Goal: Use online tool/utility: Utilize a website feature to perform a specific function

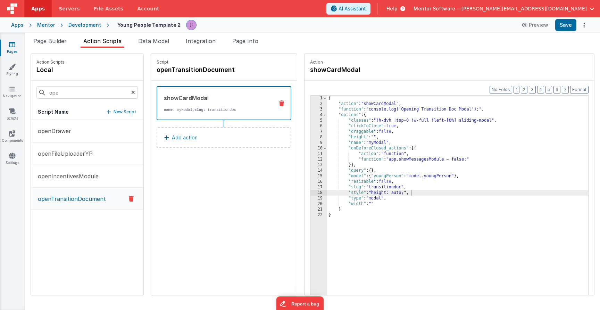
click at [48, 50] on div "Snippet Library Name Type Accordion Element Alert Action Action authLogin Actio…" at bounding box center [312, 179] width 575 height 262
click at [50, 47] on li "Page Builder" at bounding box center [50, 42] width 39 height 11
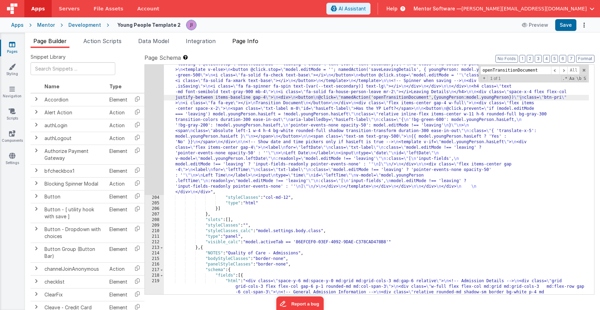
click at [253, 43] on span "Page Info" at bounding box center [245, 40] width 26 height 7
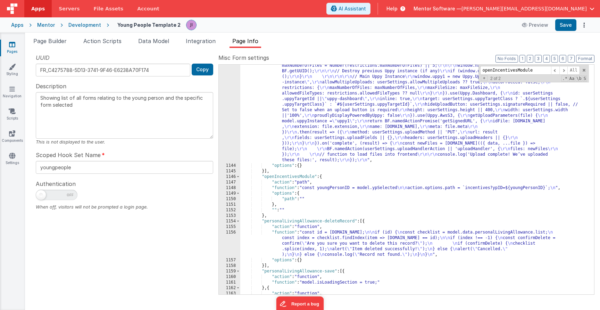
scroll to position [6265, 0]
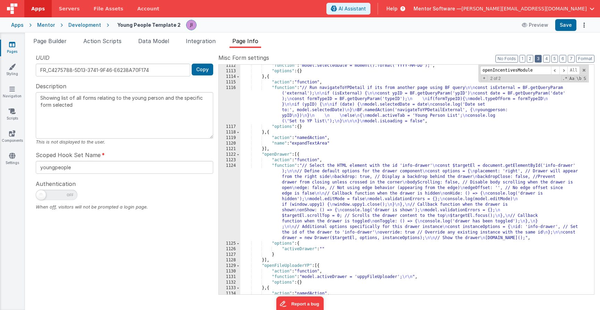
click at [537, 58] on button "3" at bounding box center [538, 59] width 7 height 8
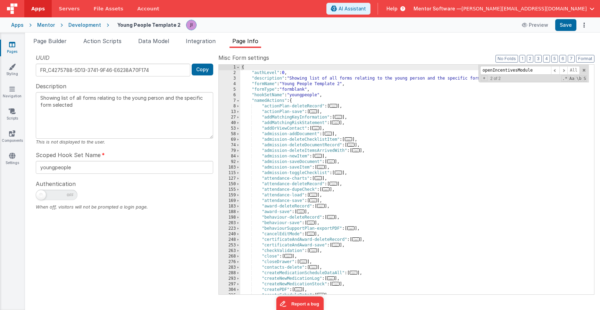
scroll to position [0, 0]
click at [45, 41] on span "Page Builder" at bounding box center [49, 40] width 33 height 7
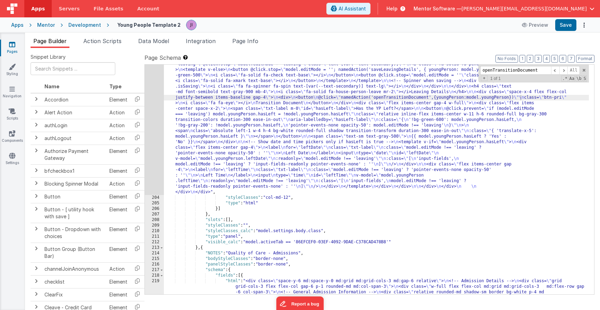
click at [15, 42] on link "Pages" at bounding box center [12, 48] width 25 height 14
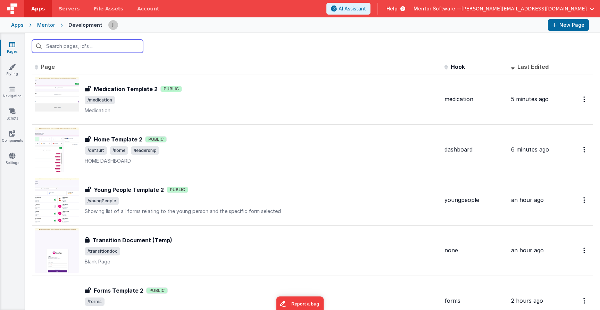
click at [112, 44] on input "text" at bounding box center [87, 46] width 111 height 13
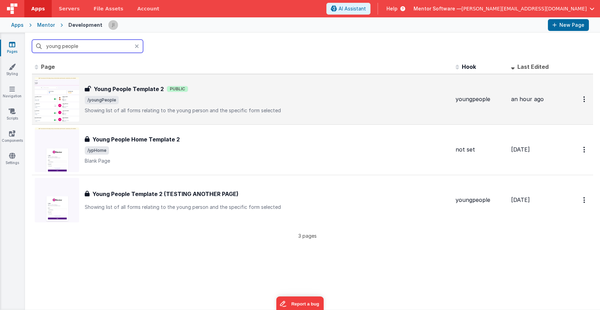
type input "young people"
click at [220, 110] on p "Showing list of all forms relating to the young person and the specific form se…" at bounding box center [267, 110] width 365 height 7
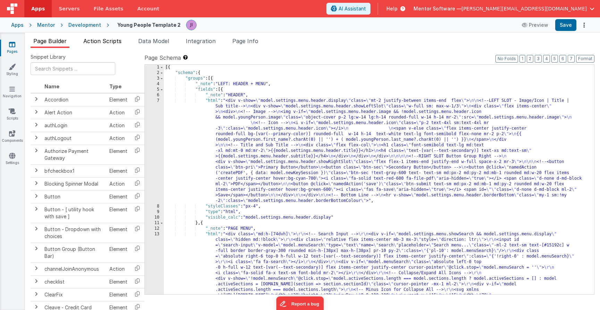
click at [95, 40] on span "Action Scripts" at bounding box center [102, 40] width 38 height 7
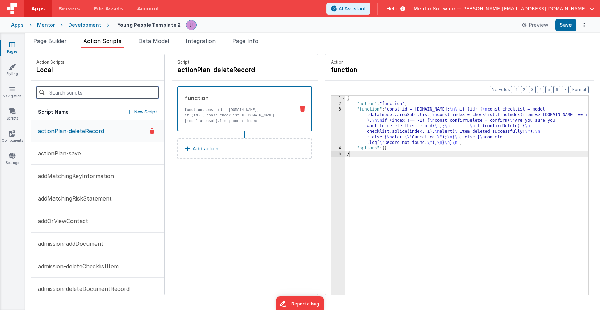
click at [94, 93] on input at bounding box center [97, 92] width 122 height 12
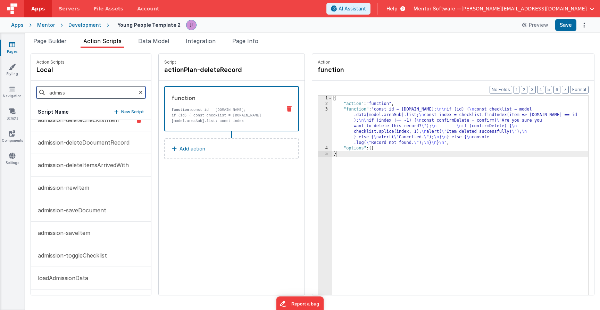
scroll to position [32, 0]
click at [74, 94] on input "admiss" at bounding box center [90, 92] width 109 height 12
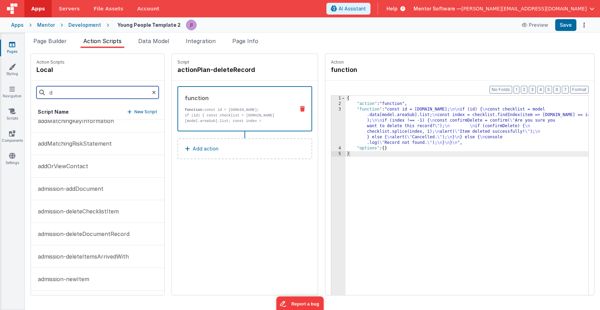
scroll to position [0, 0]
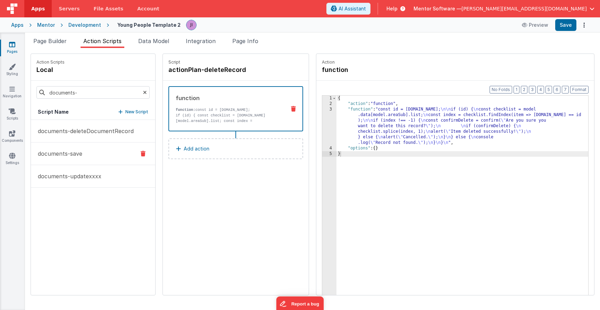
click at [69, 150] on p "documents-save" at bounding box center [58, 153] width 49 height 8
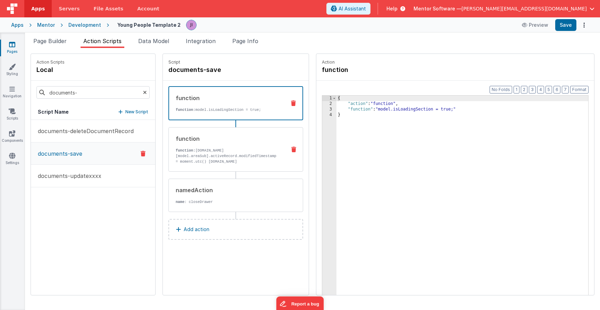
click at [217, 144] on div "function function: [DOMAIN_NAME][model.areaSub].activeRecord.modifiedTimestamp …" at bounding box center [225, 149] width 112 height 30
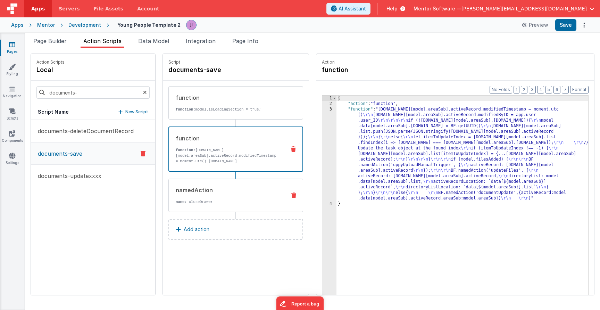
click at [240, 198] on div "namedAction name : closeDrawer" at bounding box center [225, 195] width 112 height 19
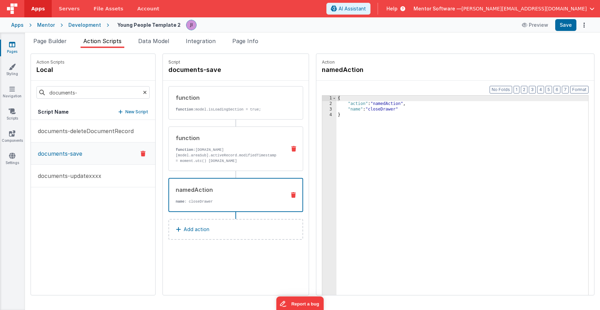
click at [270, 144] on div "function function: [DOMAIN_NAME][model.areaSub].activeRecord.modifiedTimestamp …" at bounding box center [225, 149] width 112 height 30
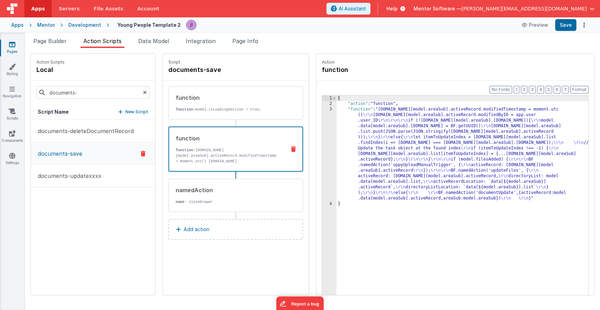
click at [375, 159] on div "{ "action" : "function" , "function" : "[DOMAIN_NAME][model.areaSub].activeReco…" at bounding box center [462, 211] width 252 height 232
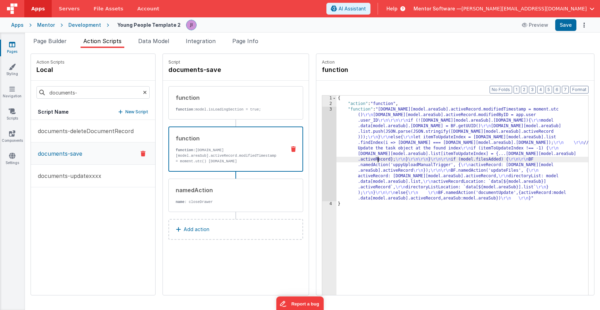
click at [328, 156] on div "3" at bounding box center [329, 154] width 14 height 94
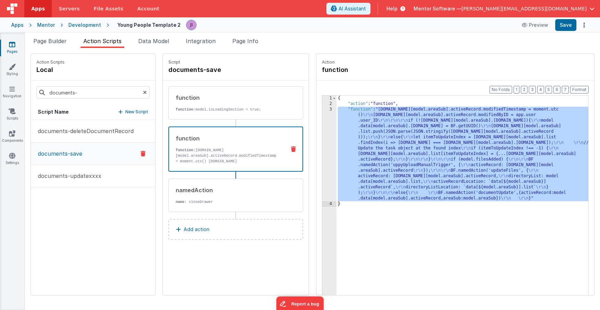
click at [326, 155] on div "model . data [ model . areaSub ] . activeRecord . modifiedTimestamp = moment . …" at bounding box center [306, 172] width 552 height 271
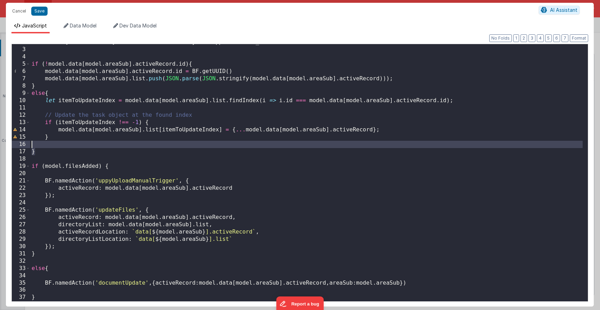
scroll to position [12, 0]
click at [48, 291] on div "model . data [ model . areaSub ] . activeRecord . modifiedByID = app . user . u…" at bounding box center [306, 174] width 552 height 271
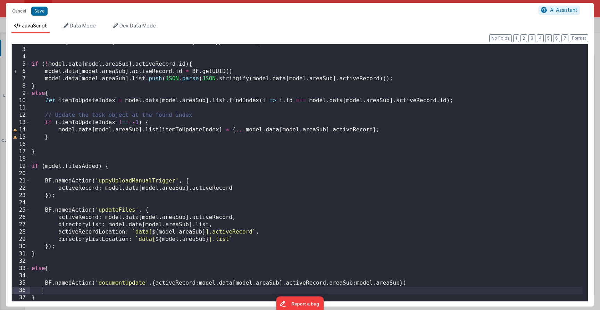
scroll to position [13, 0]
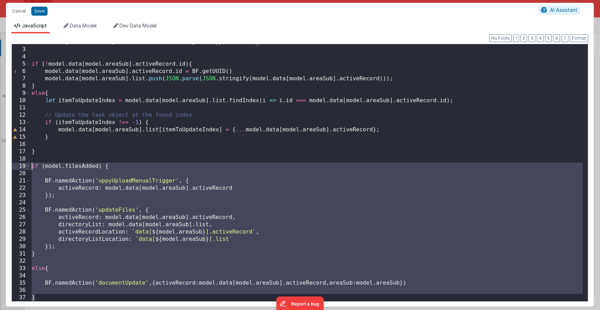
drag, startPoint x: 43, startPoint y: 295, endPoint x: 19, endPoint y: 165, distance: 132.8
click at [19, 165] on div "2 3 4 5 6 7 8 9 10 11 12 13 14 15 16 17 18 19 20 21 22 23 24 25 26 27 28 29 30 …" at bounding box center [299, 173] width 577 height 258
click at [22, 8] on button "Cancel" at bounding box center [19, 11] width 21 height 10
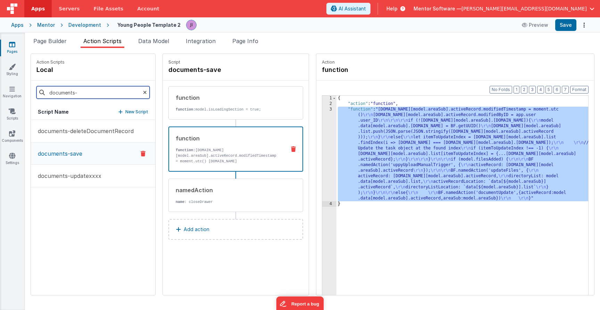
click at [89, 95] on input "documents-" at bounding box center [92, 92] width 113 height 12
click at [90, 94] on input "documents" at bounding box center [92, 92] width 113 height 12
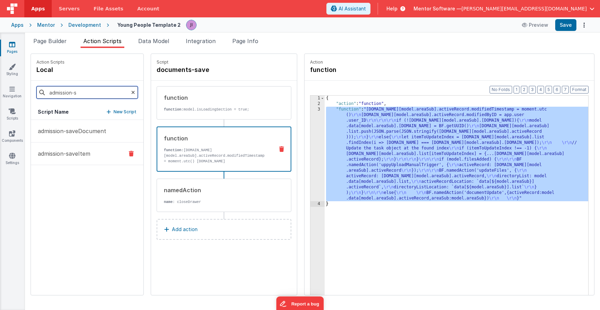
type input "admission-s"
click at [98, 134] on p "admission-saveDocument" at bounding box center [70, 131] width 73 height 8
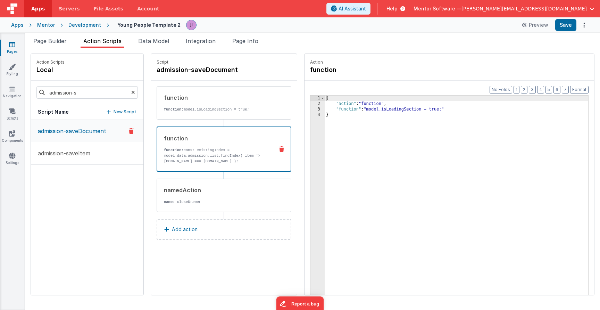
drag, startPoint x: 225, startPoint y: 147, endPoint x: 258, endPoint y: 168, distance: 38.7
click at [225, 147] on div "function function: const existingIndex = model.data.admission.list.findIndex( i…" at bounding box center [212, 149] width 111 height 30
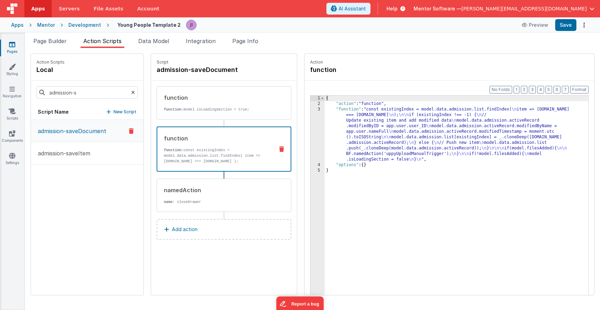
click at [368, 160] on div "{ "action" : "function" , "function" : "const existingIndex = model.data.admiss…" at bounding box center [456, 211] width 263 height 232
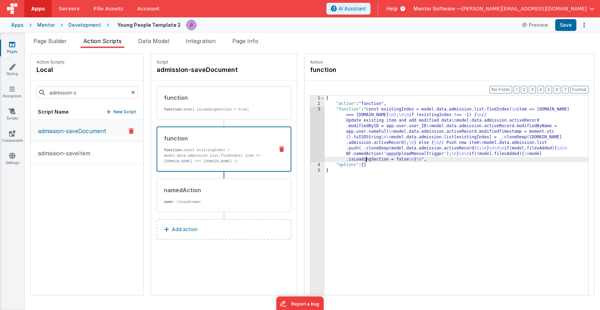
click at [314, 137] on div "3" at bounding box center [317, 135] width 14 height 56
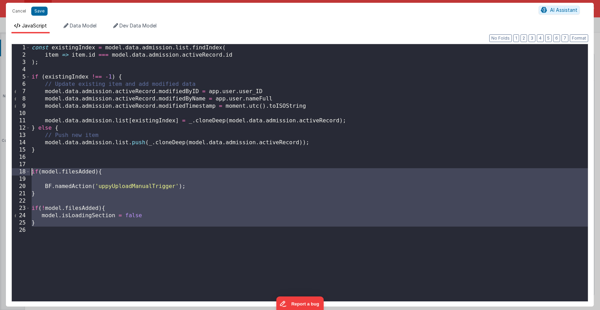
drag, startPoint x: 90, startPoint y: 234, endPoint x: 26, endPoint y: 170, distance: 90.3
click at [26, 170] on div "1 2 3 4 5 6 7 8 9 10 11 12 13 14 15 16 17 18 19 20 21 22 23 24 25 26 const exis…" at bounding box center [299, 173] width 577 height 258
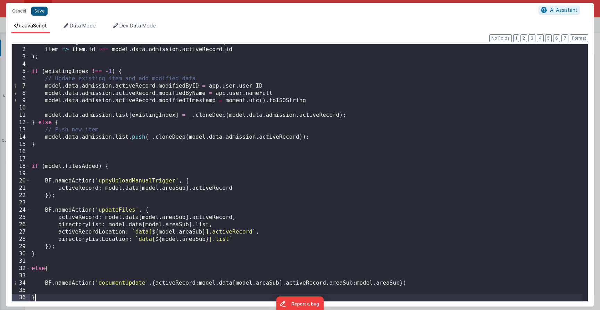
click at [36, 10] on button "Save" at bounding box center [39, 11] width 16 height 9
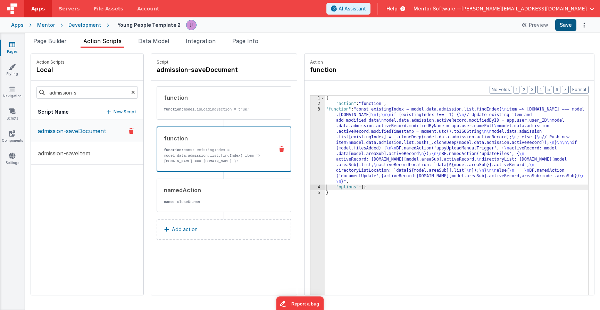
click at [567, 27] on button "Save" at bounding box center [565, 25] width 21 height 12
click at [185, 105] on div "function function: model.isLoadingSection = true;" at bounding box center [213, 102] width 112 height 19
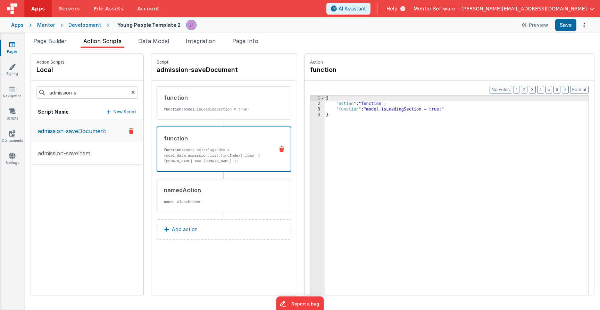
click at [257, 158] on p "function: const existingIndex = model.data.admission.list.findIndex( item => [D…" at bounding box center [216, 155] width 104 height 17
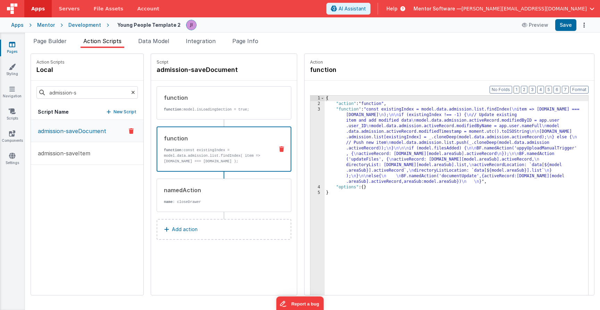
click at [338, 143] on div "{ "action" : "function" , "function" : "const existingIndex = model.data.admiss…" at bounding box center [456, 211] width 263 height 232
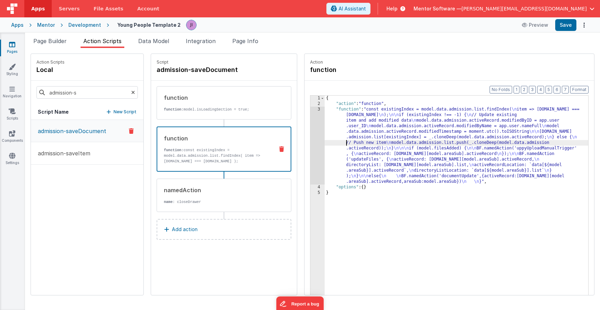
click at [322, 142] on div "3" at bounding box center [317, 146] width 14 height 78
click at [313, 141] on div "3" at bounding box center [317, 146] width 14 height 78
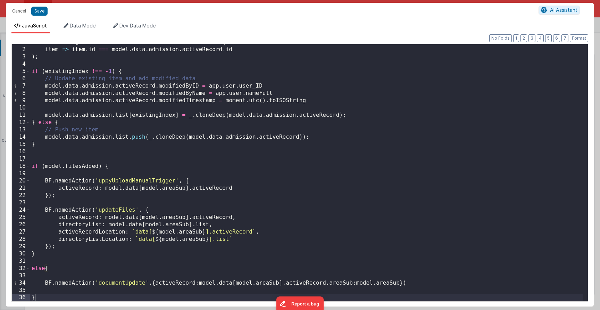
scroll to position [0, 0]
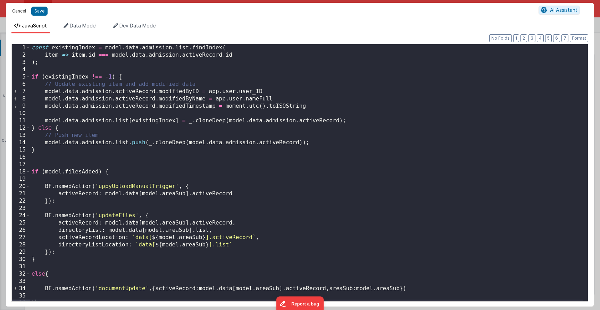
click at [16, 10] on button "Cancel" at bounding box center [19, 11] width 21 height 10
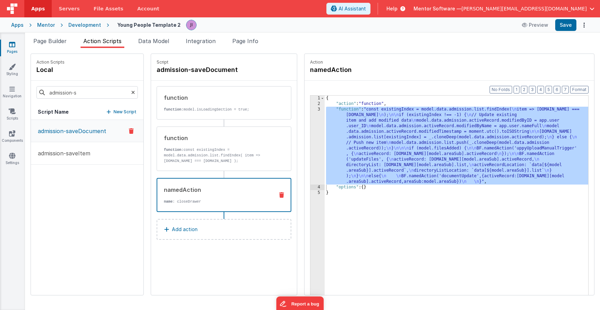
click at [236, 198] on div "namedAction name : closeDrawer" at bounding box center [212, 194] width 111 height 19
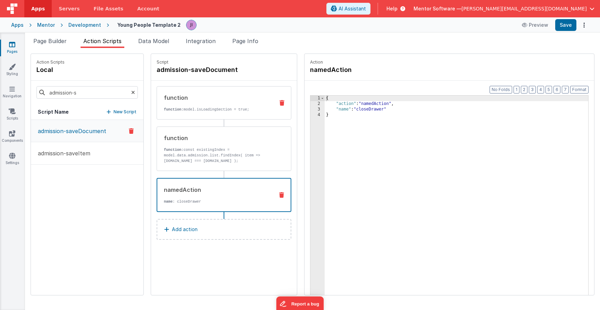
click at [244, 101] on div "function" at bounding box center [216, 97] width 105 height 8
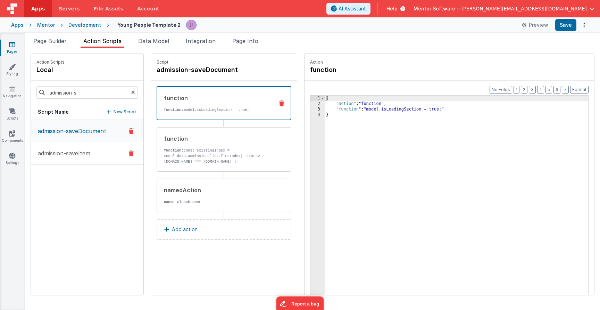
click at [82, 152] on p "admission-saveItem" at bounding box center [62, 153] width 57 height 8
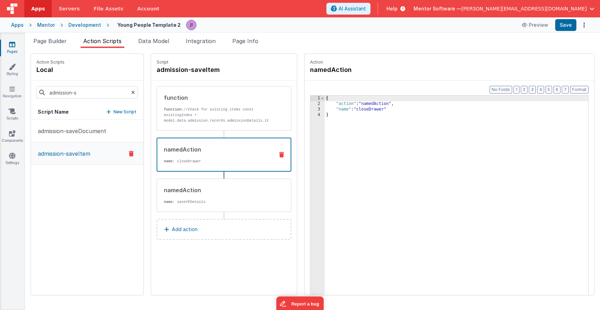
click at [210, 149] on div "namedAction" at bounding box center [216, 149] width 104 height 8
click at [220, 193] on div "namedAction" at bounding box center [216, 190] width 105 height 8
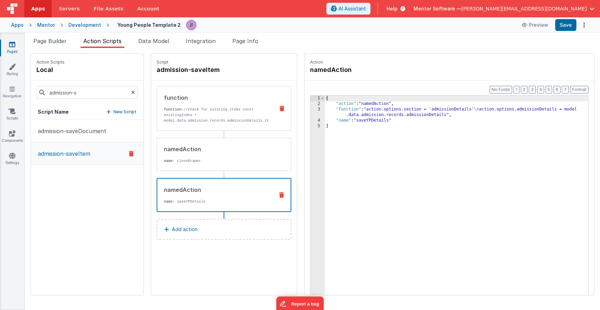
click at [226, 122] on p "function: //Check for existing items const existingIndex = model.data.admission…" at bounding box center [216, 118] width 105 height 22
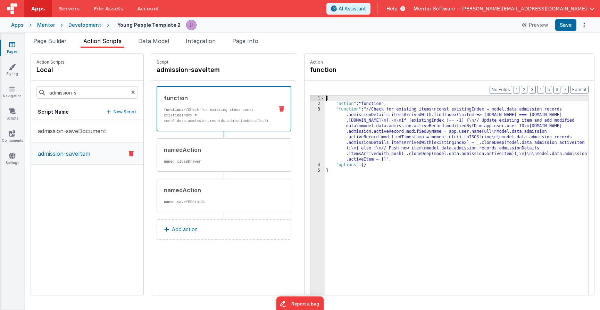
click at [363, 118] on div "{ "action" : "function" , "function" : "//Check for existing items \n const exi…" at bounding box center [456, 211] width 263 height 232
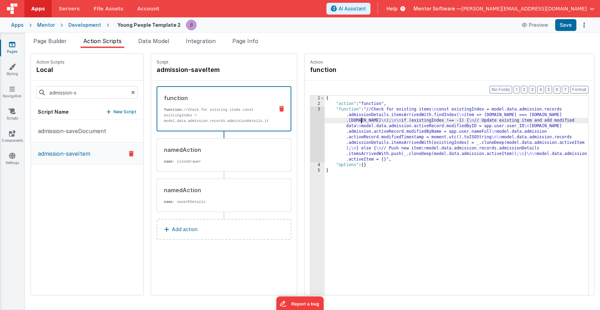
click at [333, 125] on div "{ "action" : "function" , "function" : "//Check for existing items \n const exi…" at bounding box center [456, 211] width 263 height 232
click at [318, 125] on div "3" at bounding box center [317, 135] width 14 height 56
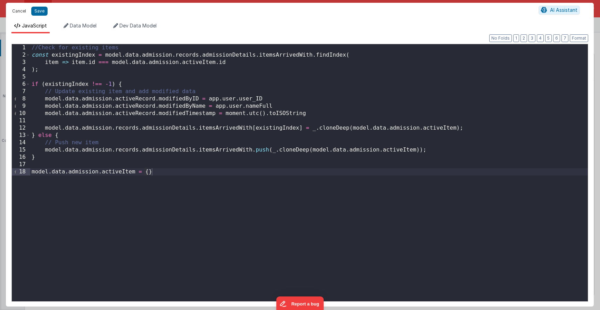
click at [19, 10] on button "Cancel" at bounding box center [19, 11] width 21 height 10
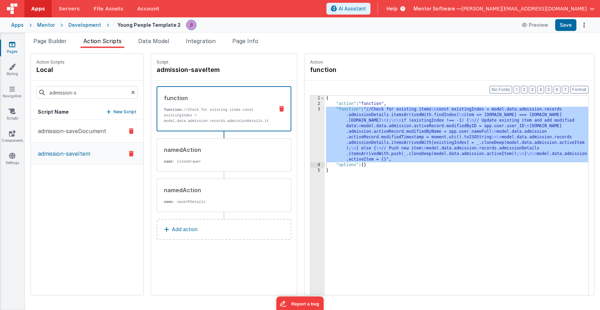
click at [53, 136] on button "admission-saveDocument" at bounding box center [87, 131] width 112 height 23
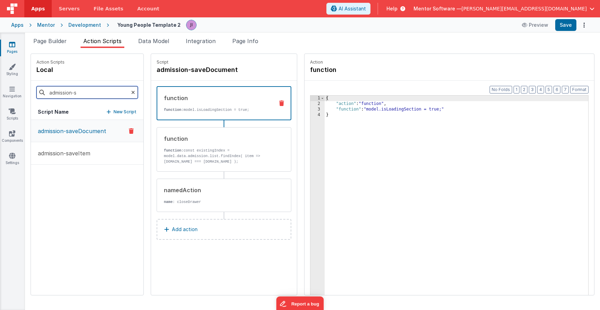
click at [92, 93] on input "admission-s" at bounding box center [86, 92] width 101 height 12
click at [238, 147] on div "function function: const existingIndex = model.data.admission.list.findIndex( i…" at bounding box center [213, 149] width 112 height 30
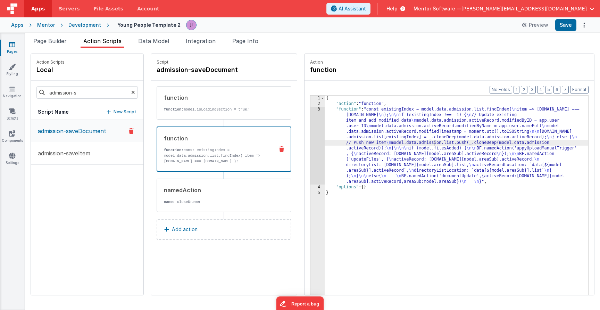
click at [434, 143] on div "{ "action" : "function" , "function" : "const existingIndex = model.data.admiss…" at bounding box center [456, 211] width 263 height 232
click at [469, 177] on div "{ "action" : "function" , "function" : "const existingIndex = model.data.admiss…" at bounding box center [456, 211] width 263 height 232
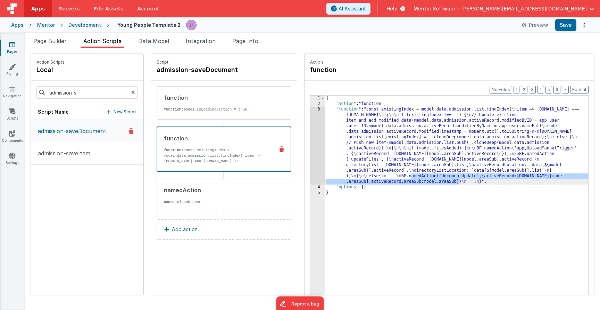
drag, startPoint x: 411, startPoint y: 175, endPoint x: 460, endPoint y: 182, distance: 48.7
click at [460, 182] on div "{ "action" : "function" , "function" : "const existingIndex = model.data.admiss…" at bounding box center [456, 211] width 263 height 232
click at [254, 43] on span "Page Info" at bounding box center [245, 40] width 26 height 7
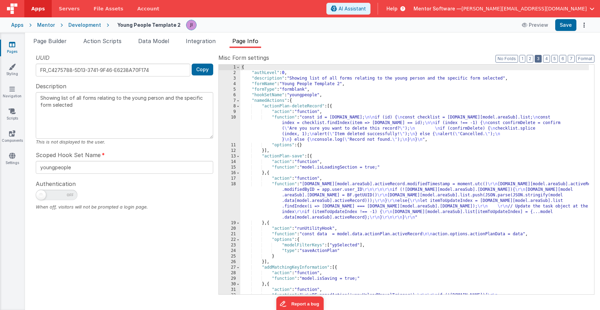
click at [540, 60] on button "3" at bounding box center [538, 59] width 7 height 8
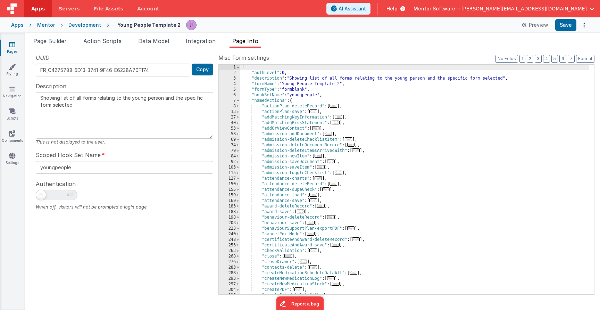
click at [523, 133] on div "{ "authLevel" : 0 , "description" : "Showing list of all forms relating to the …" at bounding box center [414, 185] width 349 height 241
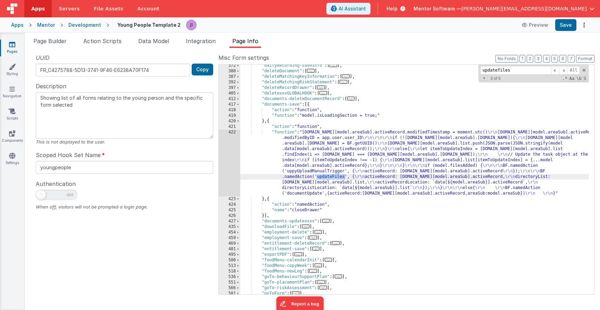
scroll to position [1174, 0]
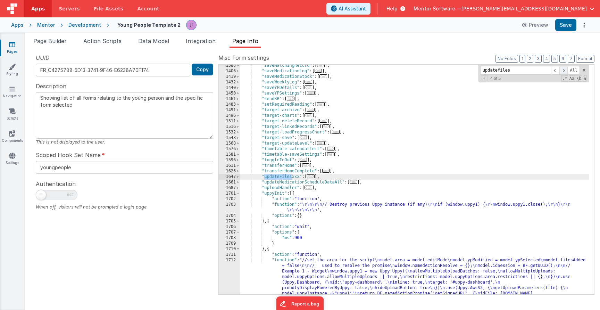
type input "updatefiles"
click at [561, 73] on span at bounding box center [563, 70] width 8 height 9
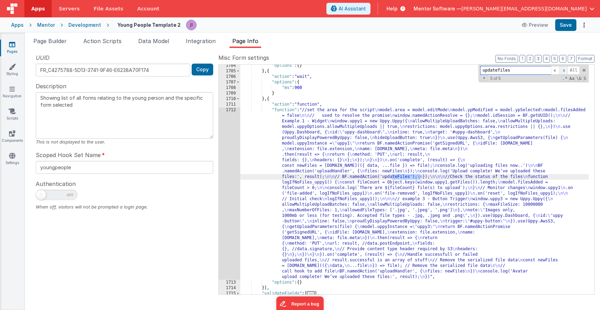
scroll to position [1324, 0]
click at [563, 72] on span at bounding box center [563, 70] width 8 height 9
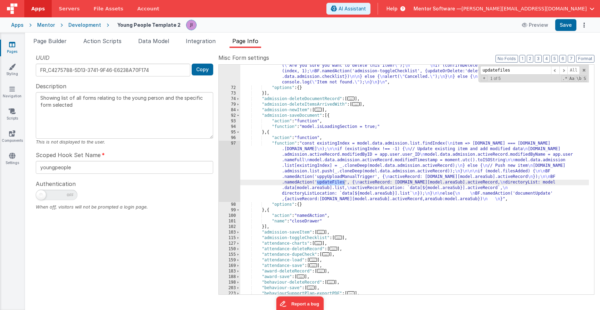
click at [306, 177] on div ""function" : "const id = [DOMAIN_NAME]; \n\n if (id) { \n const checklist = mod…" at bounding box center [414, 186] width 349 height 268
click at [227, 181] on div "97" at bounding box center [230, 171] width 22 height 61
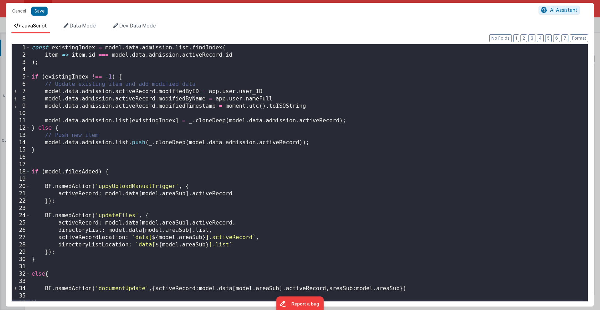
scroll to position [2, 0]
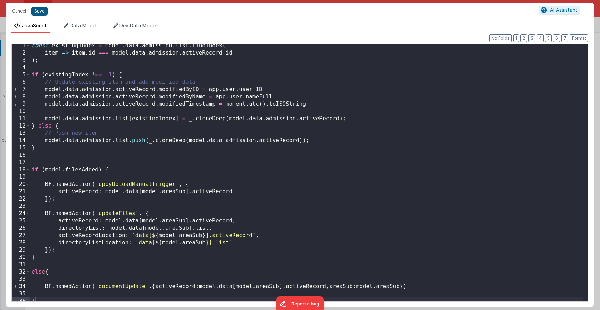
click at [42, 15] on button "Save" at bounding box center [39, 11] width 16 height 9
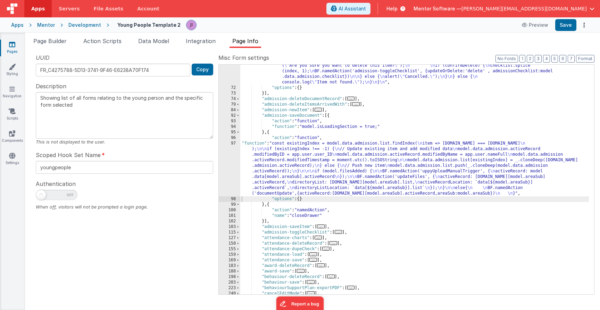
drag, startPoint x: 94, startPoint y: 46, endPoint x: 94, endPoint y: 60, distance: 14.2
click at [94, 46] on li "Action Scripts" at bounding box center [103, 42] width 44 height 11
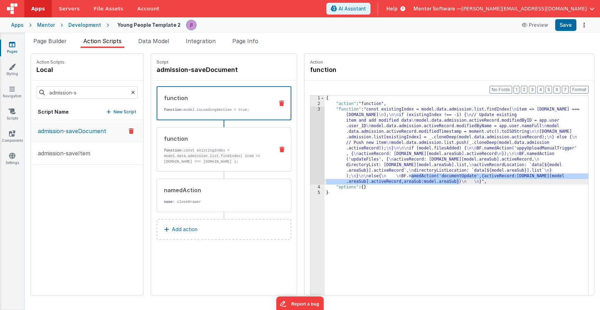
drag, startPoint x: 204, startPoint y: 115, endPoint x: 207, endPoint y: 131, distance: 16.2
click at [204, 115] on div "function function: model.isLoadingSection = true;" at bounding box center [224, 103] width 135 height 34
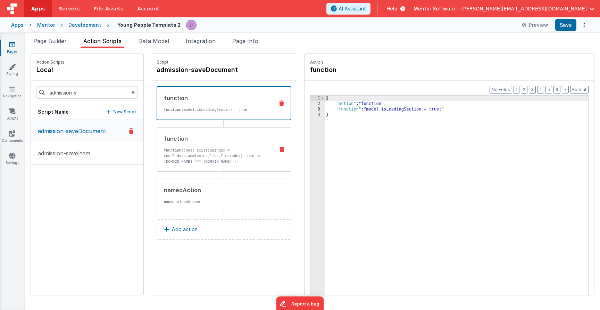
click at [213, 155] on p "function: const existingIndex = model.data.admission.list.findIndex( item => [D…" at bounding box center [216, 156] width 105 height 17
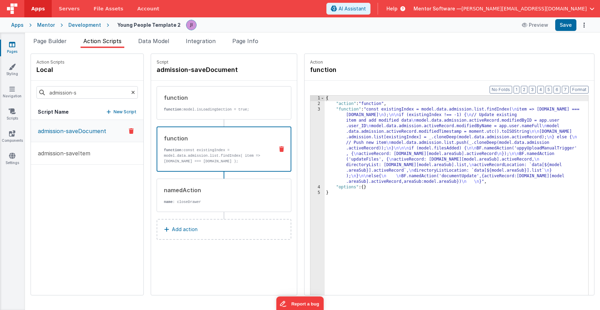
click at [340, 170] on div "{ "action" : "function" , "function" : "const existingIndex = model.data.admiss…" at bounding box center [456, 211] width 263 height 232
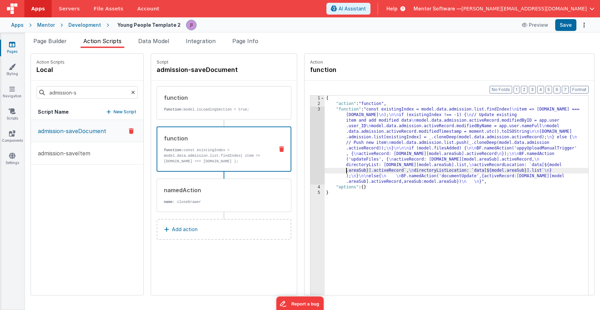
click at [322, 170] on div "3" at bounding box center [317, 146] width 14 height 78
click at [319, 168] on div "3" at bounding box center [317, 146] width 14 height 78
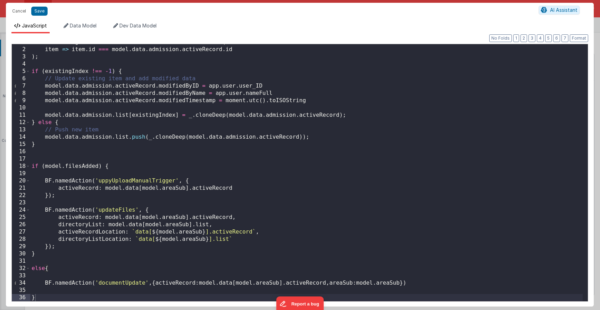
scroll to position [6, 0]
click at [136, 180] on div "const existingIndex = model . data . admission . list . findIndex ( item => ite…" at bounding box center [306, 174] width 552 height 271
click at [28, 11] on button "Cancel" at bounding box center [19, 11] width 21 height 10
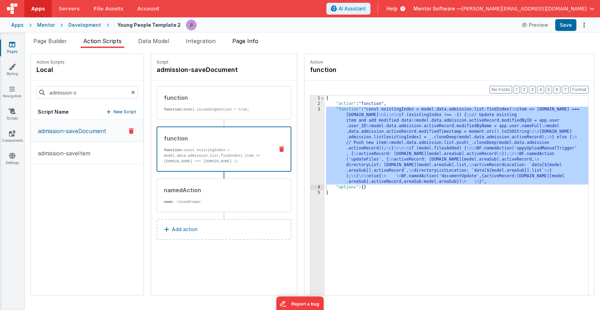
click at [248, 44] on span "Page Info" at bounding box center [245, 40] width 26 height 7
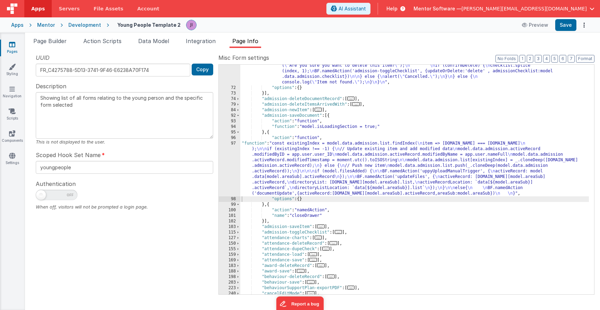
click at [536, 53] on label "Misc Form settings" at bounding box center [406, 57] width 376 height 8
click at [538, 57] on button "3" at bounding box center [538, 59] width 7 height 8
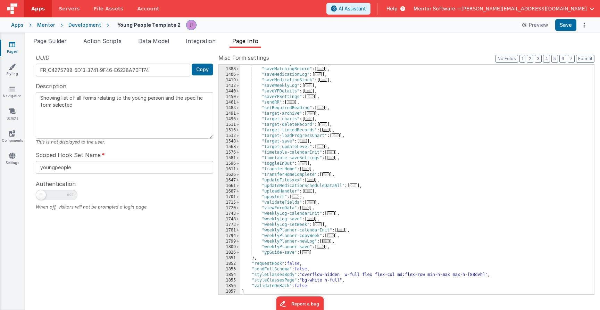
scroll to position [781, 0]
click at [300, 197] on span "..." at bounding box center [296, 196] width 8 height 4
click at [296, 197] on div ""saveLeavingDetails" : [ ... ] , "saveMatchingRecord" : [ ... ] , "saveMedicati…" at bounding box center [414, 181] width 349 height 241
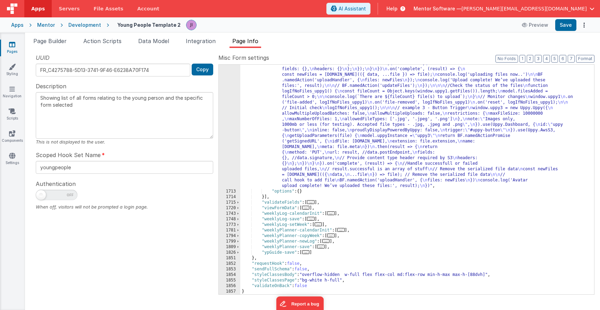
scroll to position [1026, 0]
click at [303, 164] on div ""function" : "//set the area for the script \n model.area = model.editMode \n m…" at bounding box center [414, 219] width 349 height 407
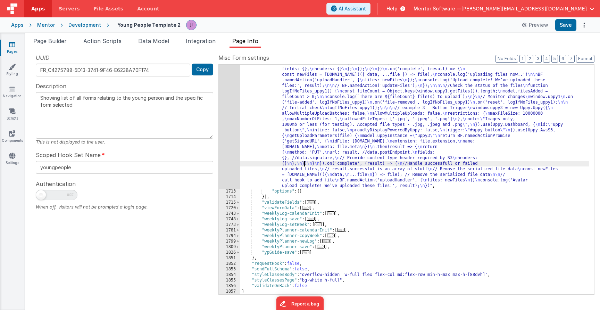
click at [223, 152] on div "1712" at bounding box center [230, 102] width 22 height 172
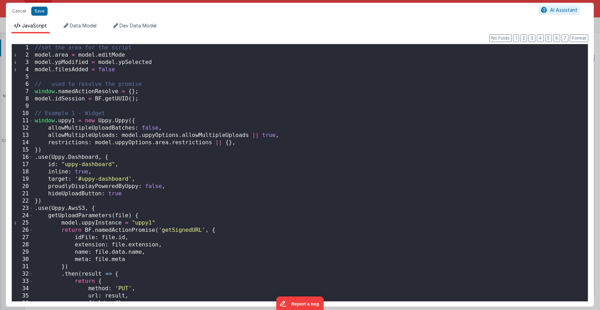
scroll to position [0, 0]
click at [24, 14] on button "Cancel" at bounding box center [19, 11] width 21 height 10
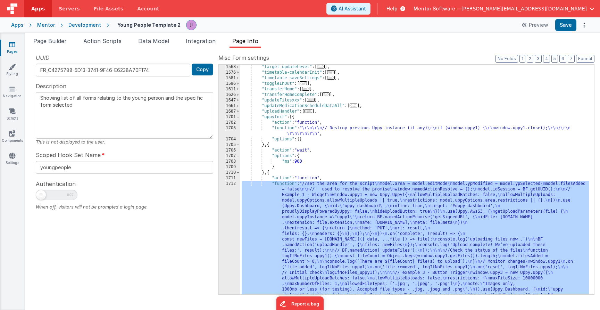
scroll to position [859, 0]
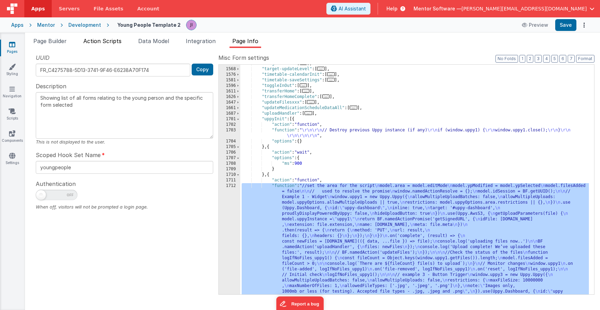
click at [97, 38] on span "Action Scripts" at bounding box center [102, 40] width 38 height 7
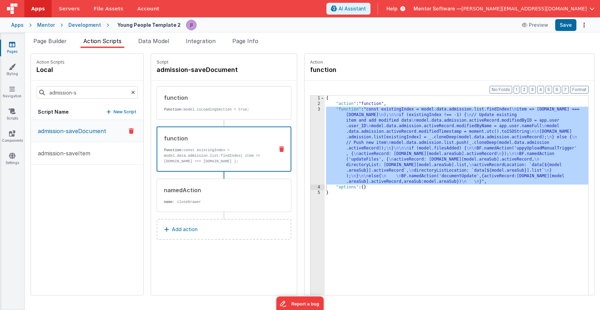
click at [340, 142] on div "{ "action" : "function" , "function" : "const existingIndex = model.data.admiss…" at bounding box center [456, 211] width 263 height 232
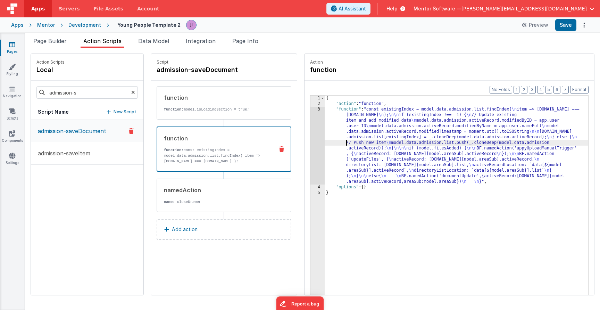
click at [317, 145] on div "3" at bounding box center [317, 146] width 14 height 78
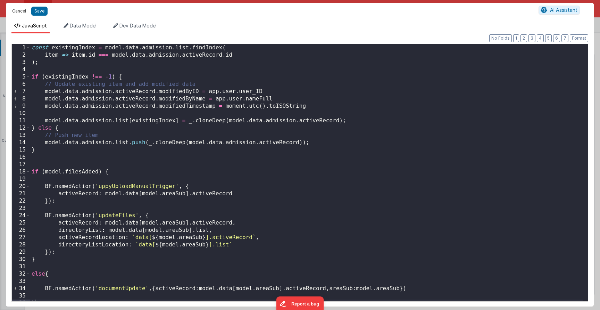
click at [22, 9] on button "Cancel" at bounding box center [19, 11] width 21 height 10
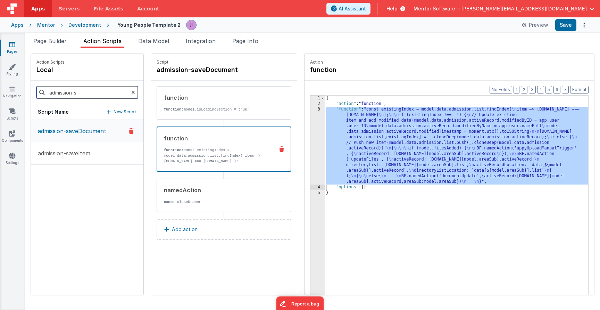
click at [72, 94] on input "admission-s" at bounding box center [86, 92] width 101 height 12
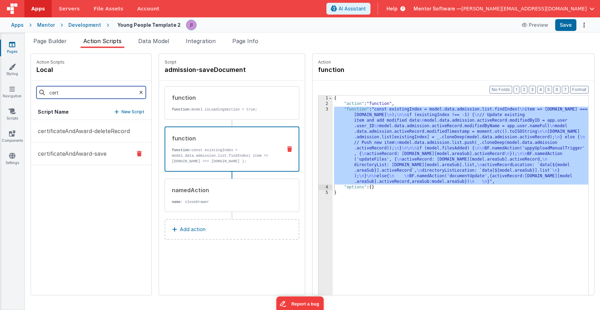
type input "cert"
click at [93, 151] on p "certificateAndAward-save" at bounding box center [70, 153] width 73 height 8
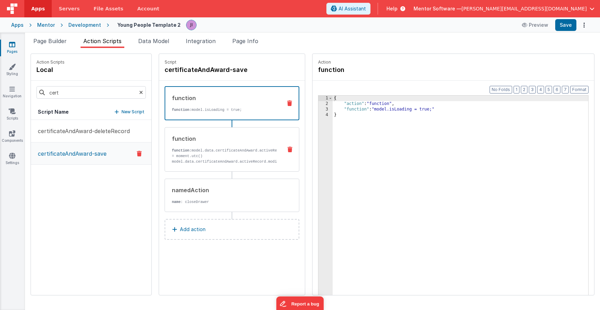
click at [198, 142] on div "function" at bounding box center [224, 138] width 105 height 8
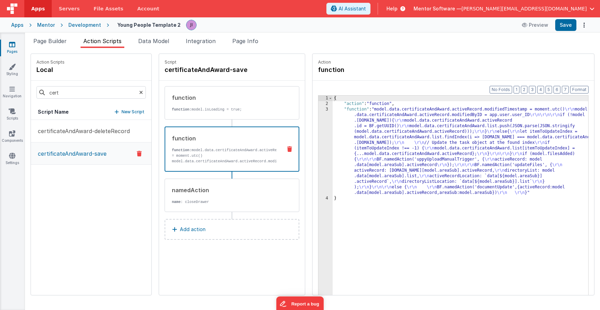
click at [346, 191] on div "{ "action" : "function" , "function" : "model.data.certificateAndAward.activeRe…" at bounding box center [464, 211] width 263 height 232
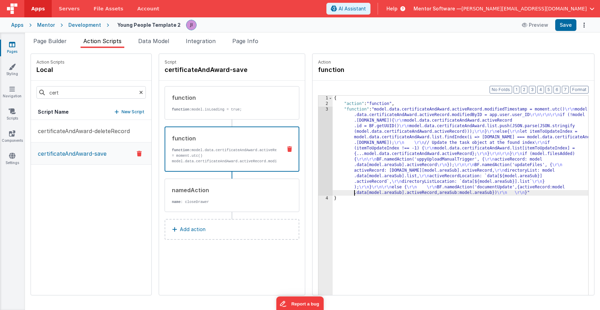
click at [315, 178] on div "Format 7 6 5 4 3 2 1 No Folds 1 2 3 4 { "action" : "function" , "function" : "m…" at bounding box center [453, 201] width 282 height 241
click at [324, 176] on div "3" at bounding box center [325, 151] width 14 height 89
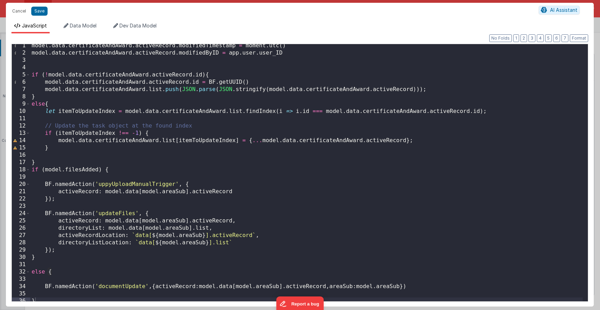
scroll to position [6, 0]
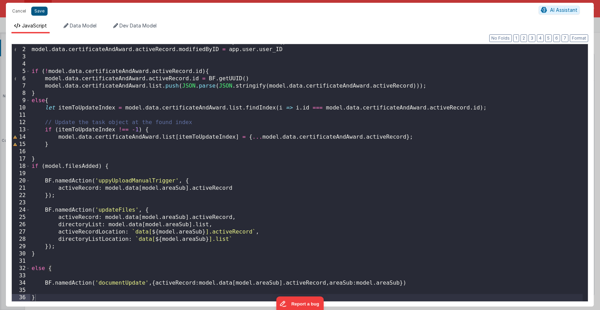
click at [36, 12] on button "Save" at bounding box center [39, 11] width 16 height 9
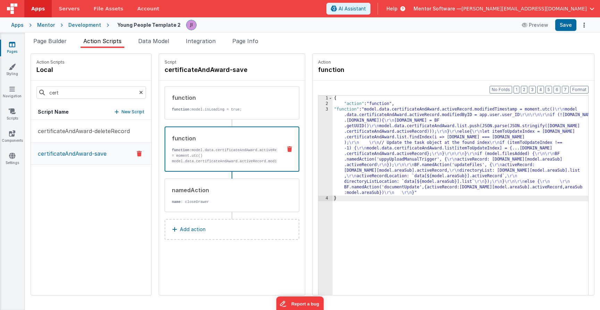
drag, startPoint x: 355, startPoint y: 171, endPoint x: 346, endPoint y: 167, distance: 10.4
click at [355, 171] on div "{ "action" : "function" , "function" : "model.data.certificateAndAward.activeRe…" at bounding box center [461, 211] width 257 height 232
click at [319, 155] on div "3" at bounding box center [325, 151] width 14 height 89
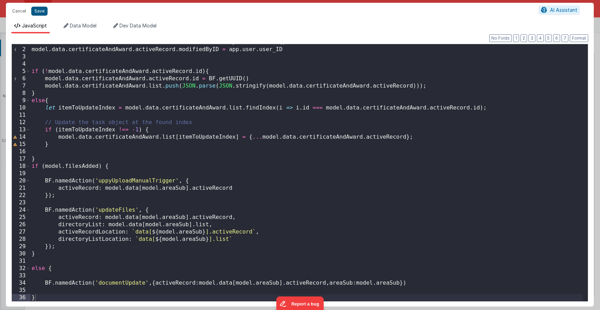
click at [35, 14] on button "Save" at bounding box center [39, 11] width 16 height 9
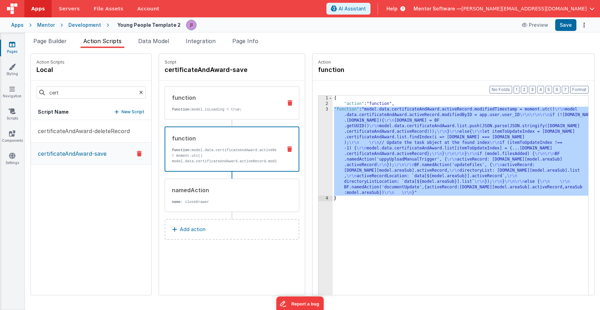
click at [213, 116] on div "function function: model.isLoading = true;" at bounding box center [232, 102] width 135 height 33
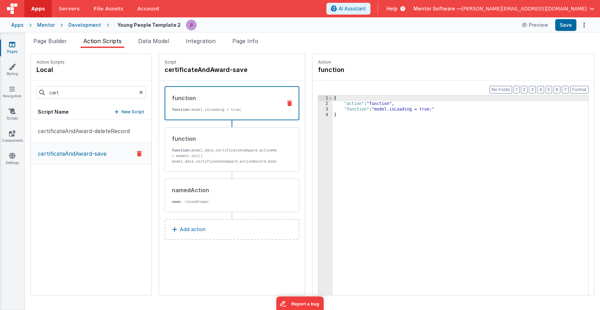
click at [412, 111] on div "{ "action" : "function" , "function" : "model.isLoading = true;" }" at bounding box center [461, 211] width 257 height 232
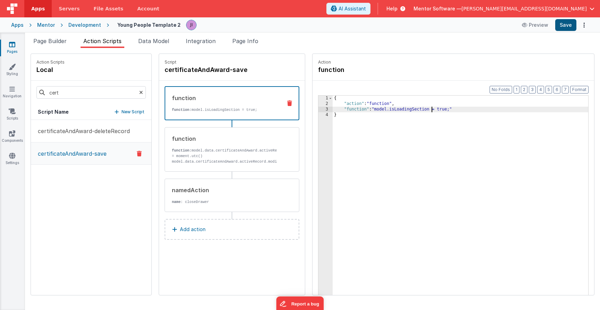
click at [572, 26] on button "Save" at bounding box center [565, 25] width 21 height 12
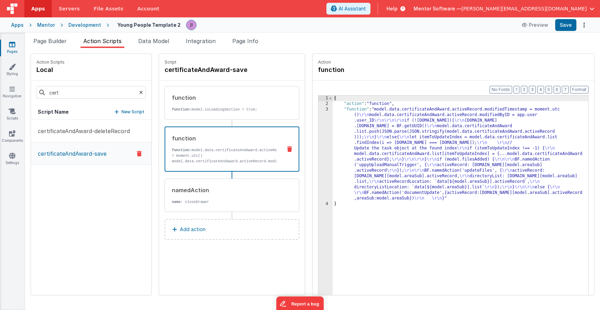
click at [188, 150] on strong "function:" at bounding box center [182, 150] width 20 height 4
click at [365, 173] on div "{ "action" : "function" , "function" : "model.data.certificateAndAward.activeRe…" at bounding box center [461, 211] width 257 height 232
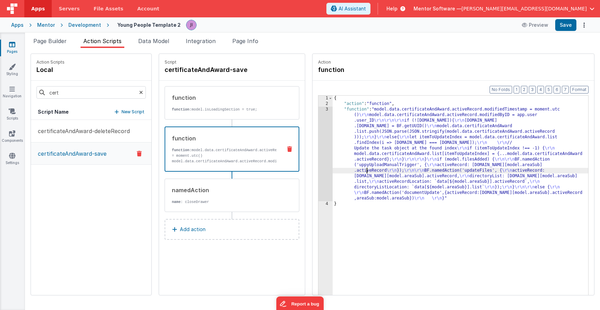
click at [330, 173] on div "3" at bounding box center [325, 154] width 14 height 94
click at [329, 173] on div "3" at bounding box center [325, 154] width 14 height 94
click at [326, 173] on div "3" at bounding box center [325, 154] width 14 height 94
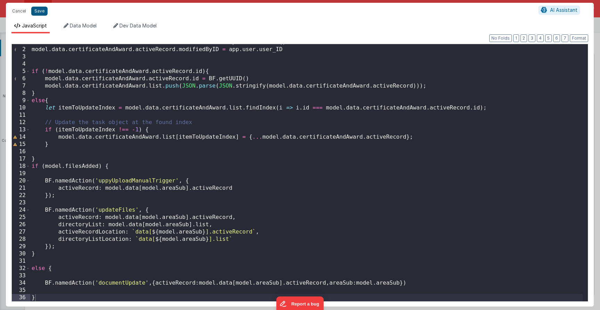
click at [44, 12] on button "Save" at bounding box center [39, 11] width 16 height 9
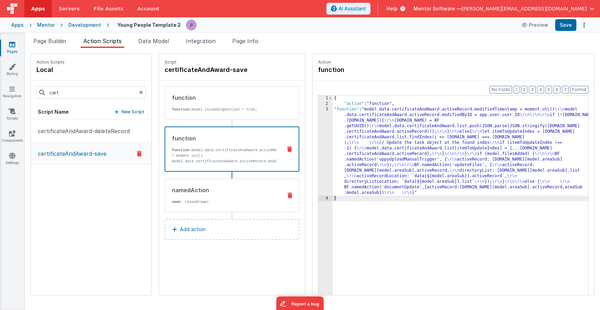
drag, startPoint x: 194, startPoint y: 192, endPoint x: 224, endPoint y: 192, distance: 30.2
click at [194, 192] on div "namedAction" at bounding box center [224, 190] width 105 height 8
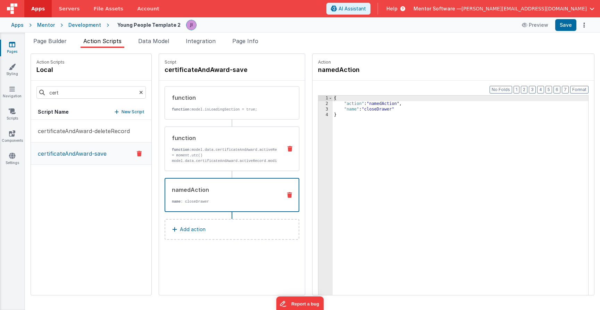
click at [253, 149] on p "function: model.data.certificateAndAward.activeRecord.modifiedTimestamp = momen…" at bounding box center [224, 158] width 105 height 22
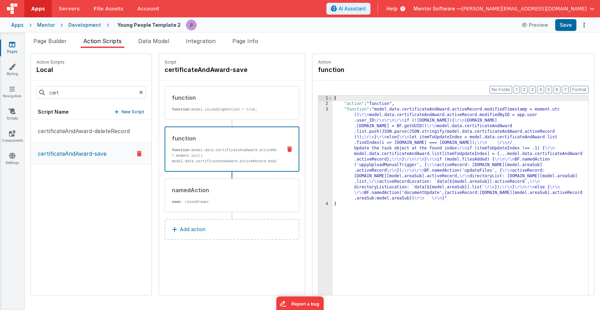
click at [348, 164] on div "{ "action" : "function" , "function" : "model.data.certificateAndAward.activeRe…" at bounding box center [461, 211] width 257 height 232
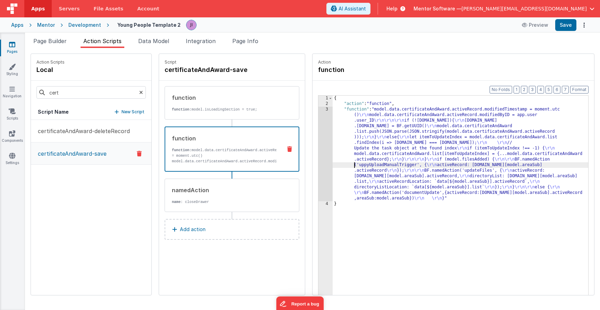
click at [328, 162] on div "3" at bounding box center [325, 154] width 14 height 94
click at [321, 159] on div "3" at bounding box center [325, 154] width 14 height 94
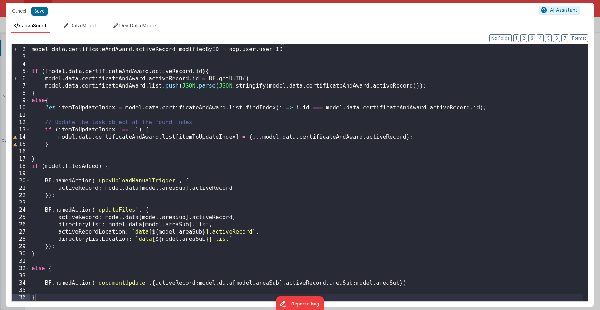
click at [38, 258] on div "model . data . certificateAndAward . activeRecord . modifiedTimestamp = moment …" at bounding box center [306, 174] width 552 height 271
click at [38, 253] on div "model . data . certificateAndAward . activeRecord . modifiedTimestamp = moment …" at bounding box center [306, 174] width 552 height 271
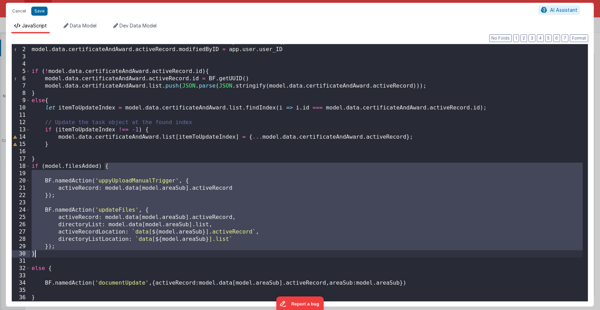
click at [49, 268] on div "model . data . certificateAndAward . activeRecord . modifiedTimestamp = moment …" at bounding box center [306, 174] width 552 height 271
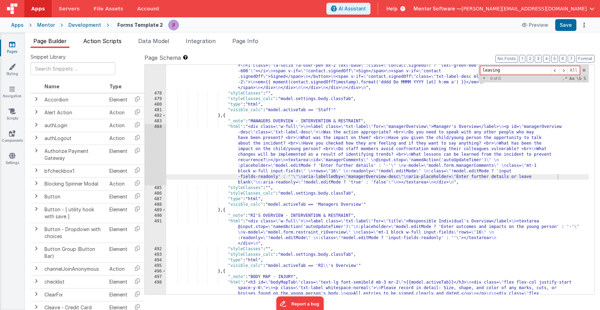
type input "leaving"
click at [107, 44] on span "Action Scripts" at bounding box center [102, 40] width 38 height 7
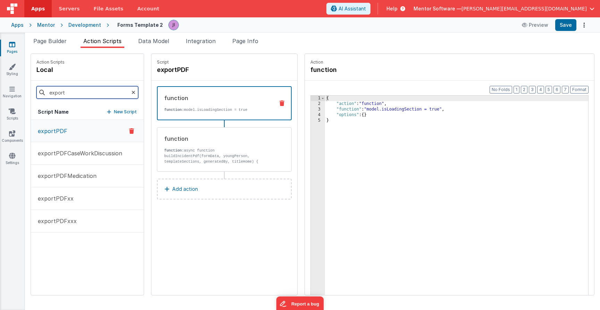
click at [80, 90] on input "export" at bounding box center [87, 92] width 102 height 12
click at [73, 95] on input "save" at bounding box center [86, 92] width 101 height 12
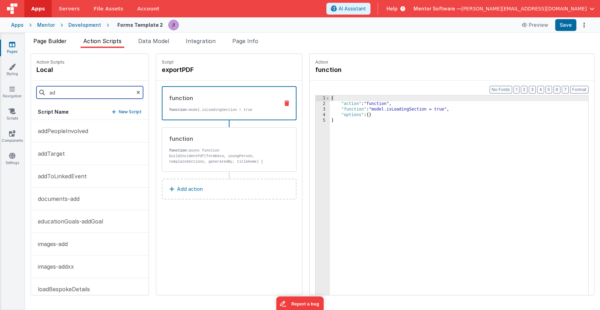
type input "ad"
click at [58, 40] on span "Page Builder" at bounding box center [49, 40] width 33 height 7
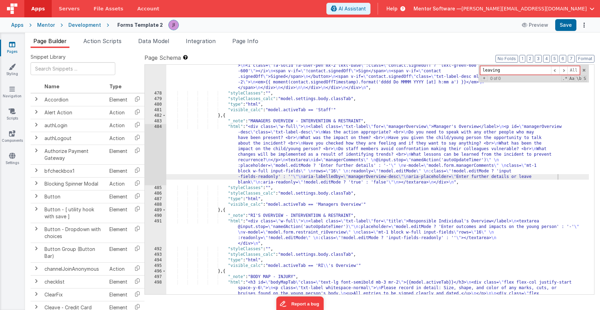
click at [252, 155] on div ""html" : "<h3 class= \" text-lg font-semibold mb-3 mr-2 \" >{{ model.activeTab …" at bounding box center [377, 144] width 422 height 618
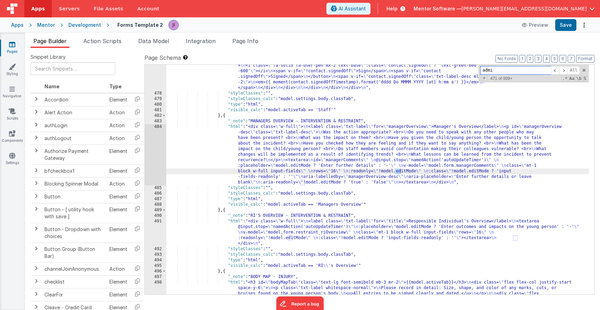
scroll to position [6751, 0]
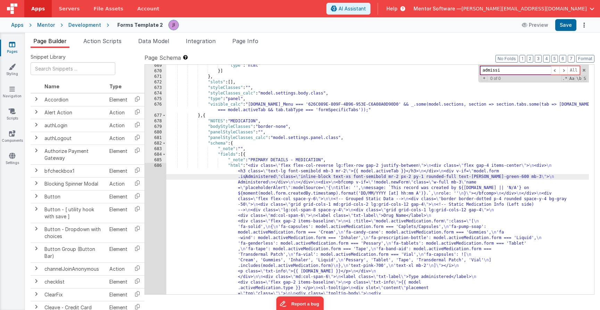
type input "admissio"
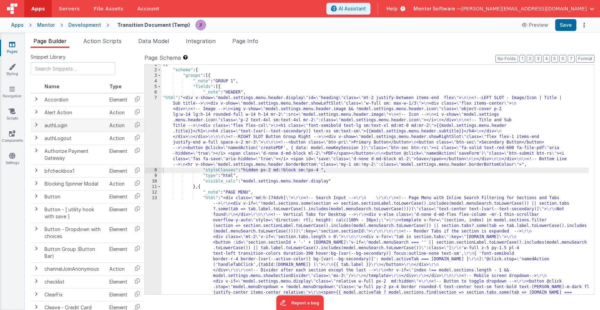
scroll to position [3, 0]
click at [8, 132] on link "Components" at bounding box center [12, 137] width 25 height 14
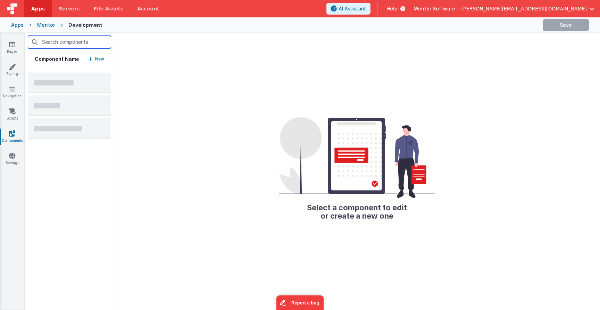
click at [75, 41] on input "text" at bounding box center [69, 41] width 83 height 13
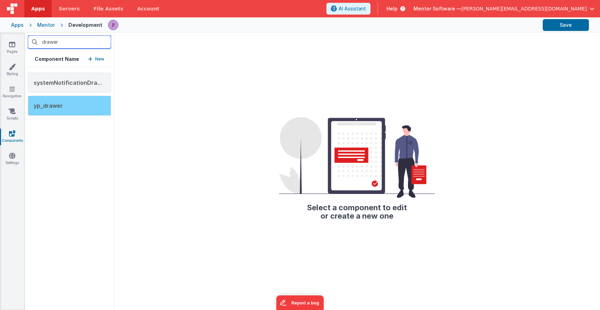
type input "drawer"
click at [79, 100] on div "yp_drawer" at bounding box center [69, 105] width 83 height 20
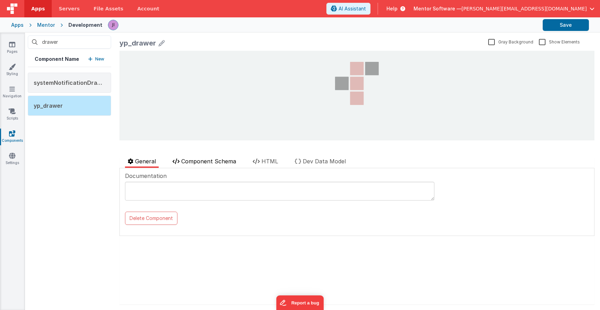
click at [224, 159] on span "Component Schema" at bounding box center [208, 161] width 55 height 7
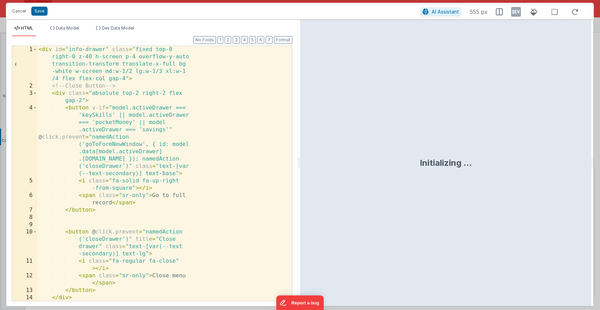
click at [140, 187] on div "< div id = "info-drawer" class = "fixed top-0 right-0 z-40 h-screen p-4 overflo…" at bounding box center [162, 195] width 250 height 299
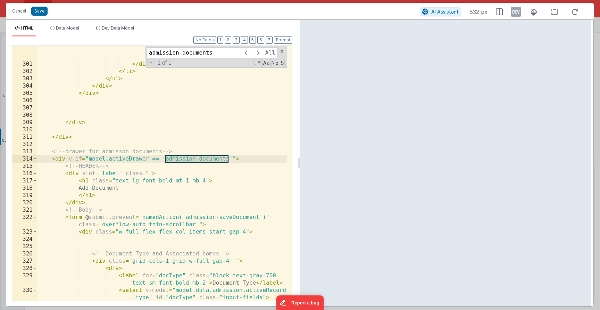
scroll to position [638, 0]
type input "admission-documents"
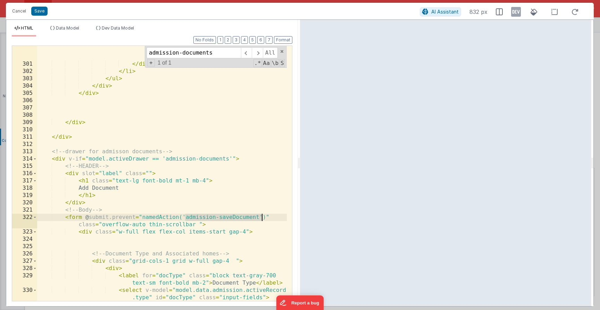
drag, startPoint x: 185, startPoint y: 218, endPoint x: 260, endPoint y: 216, distance: 74.3
click at [260, 216] on div "< i class = "fas fa-trash-alt text-red-500 hover:text-red-700 cursor-pointer" @…" at bounding box center [162, 180] width 250 height 313
click at [24, 12] on button "Cancel" at bounding box center [19, 11] width 21 height 10
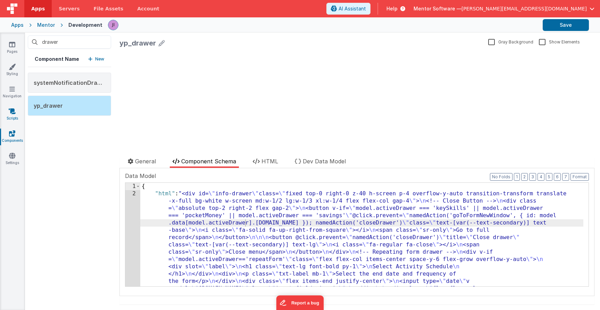
click at [10, 110] on icon at bounding box center [12, 111] width 7 height 7
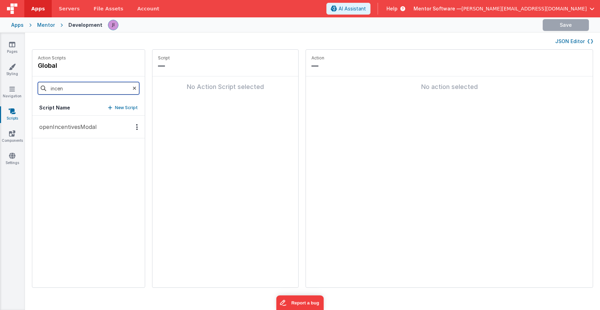
click at [53, 82] on input "incen" at bounding box center [88, 88] width 101 height 12
click at [54, 84] on input "incen" at bounding box center [88, 88] width 101 height 12
type input "upp"
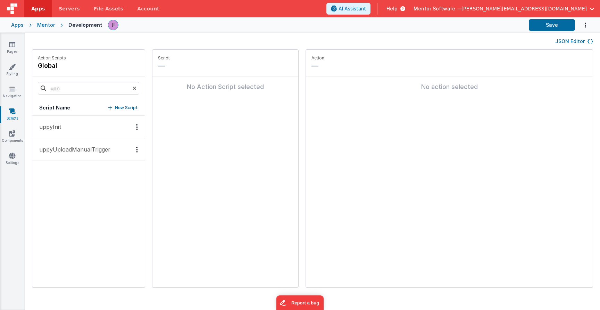
click at [47, 153] on p "uppyUploadManualTrigger" at bounding box center [72, 149] width 75 height 8
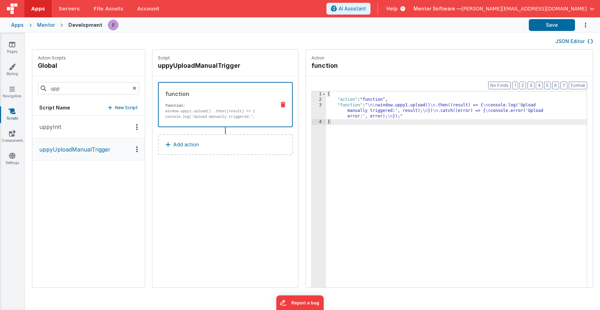
click at [97, 128] on button "uppyInit" at bounding box center [88, 127] width 112 height 23
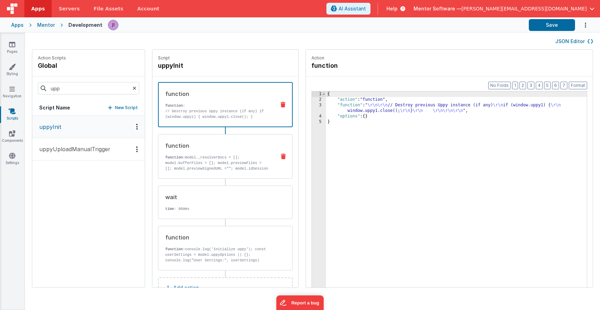
click at [240, 153] on div "function function: model._resolverDocs = []; model.bufferFiles = []; model.prev…" at bounding box center [214, 156] width 112 height 30
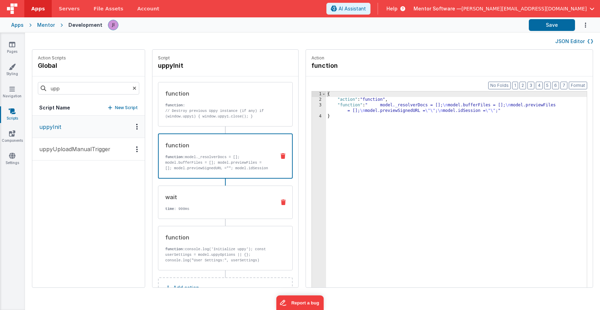
click at [240, 207] on p "time : 900ms" at bounding box center [217, 209] width 105 height 6
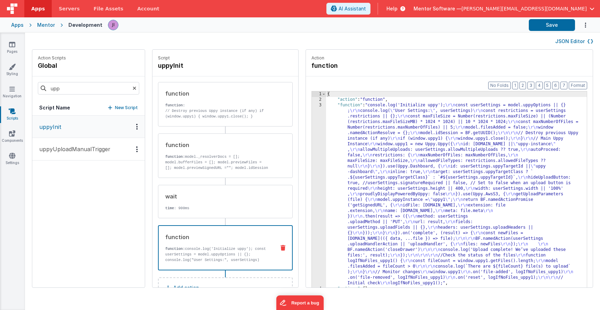
click at [254, 266] on div "function function: console.log('Initialize uppy'); const userSettings = model.u…" at bounding box center [225, 247] width 135 height 45
click at [335, 206] on div "{ "action" : "function" , "function" : "console.log('Initialize uppy'); \r\n co…" at bounding box center [456, 205] width 261 height 228
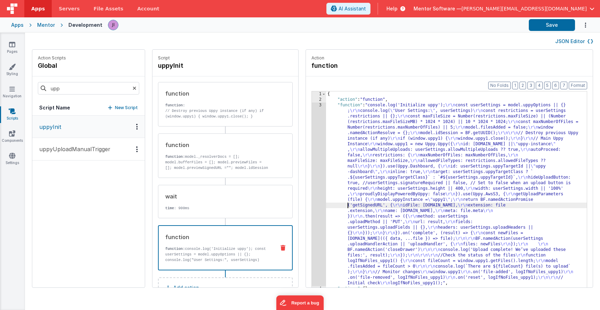
scroll to position [18, 0]
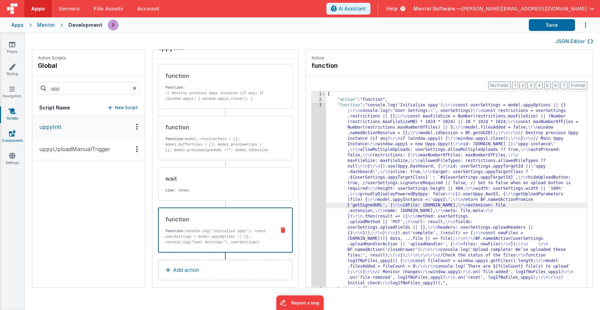
click at [14, 134] on icon at bounding box center [12, 133] width 6 height 7
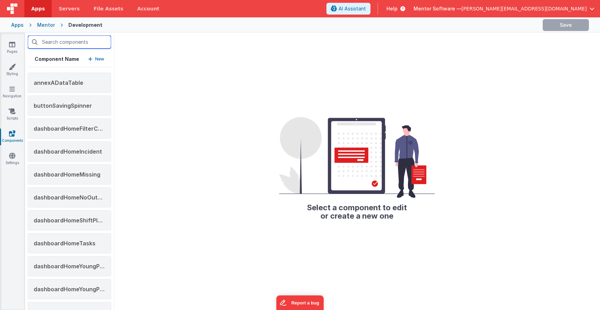
click at [57, 41] on input "text" at bounding box center [69, 41] width 83 height 13
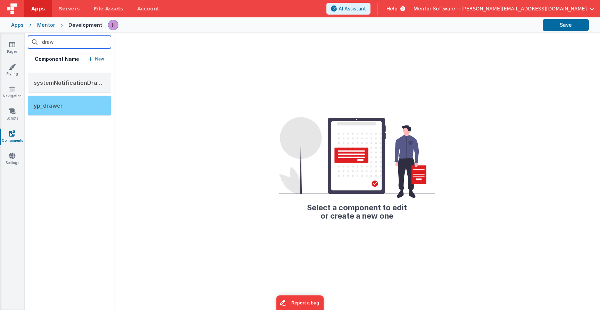
type input "draw"
click at [67, 106] on div "yp_drawer" at bounding box center [69, 105] width 83 height 20
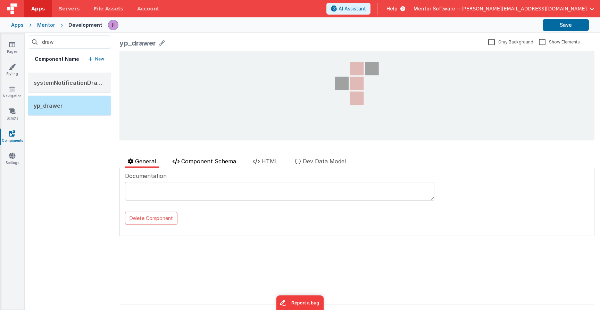
click at [224, 162] on span "Component Schema" at bounding box center [208, 161] width 55 height 7
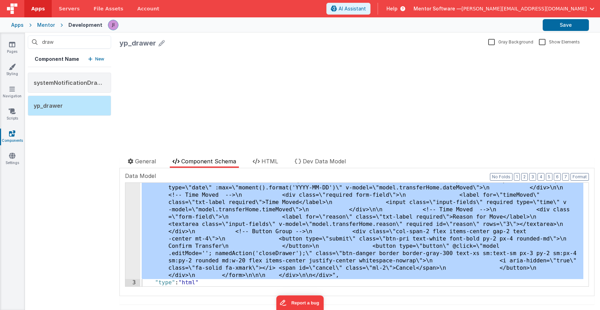
scroll to position [11272, 0]
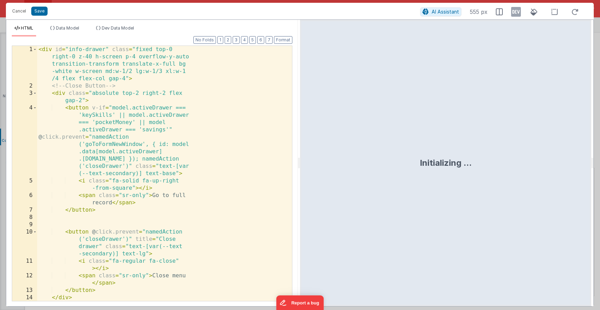
click at [133, 199] on div "< div id = "info-drawer" class = "fixed top-0 right-0 z-40 h-screen p-4 overflo…" at bounding box center [162, 195] width 250 height 299
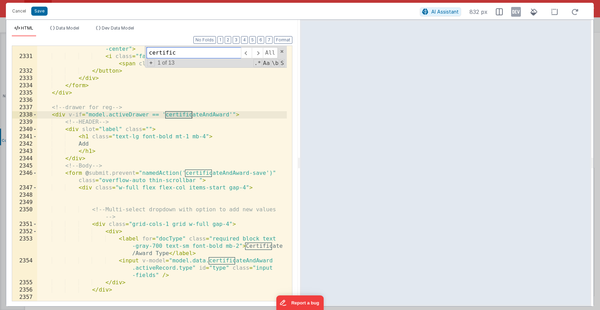
scroll to position [5714, 0]
type input "certific"
click at [34, 171] on span at bounding box center [35, 172] width 4 height 7
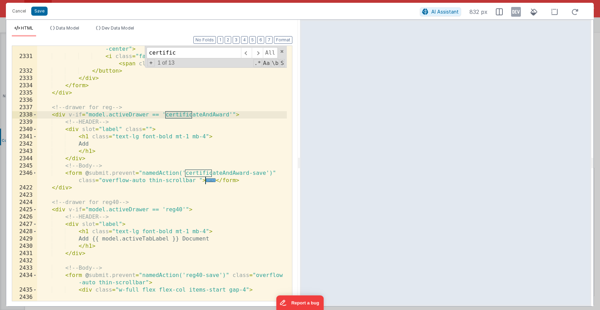
click at [207, 182] on span "..." at bounding box center [211, 180] width 10 height 4
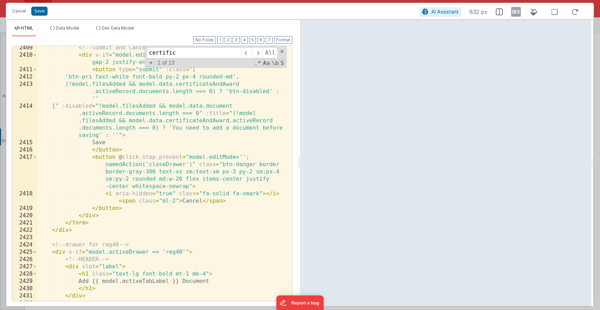
scroll to position [5880, 0]
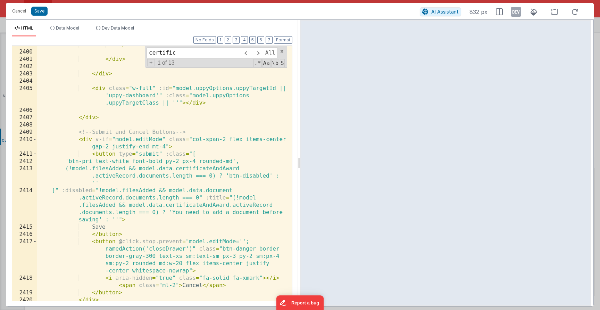
click at [31, 138] on div "2410" at bounding box center [24, 143] width 25 height 15
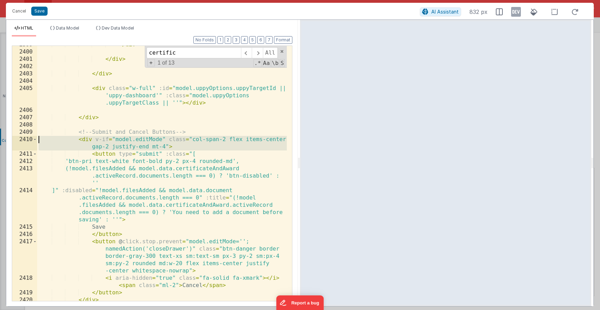
click at [33, 140] on div "2410" at bounding box center [24, 143] width 25 height 15
click at [35, 140] on span at bounding box center [35, 139] width 4 height 7
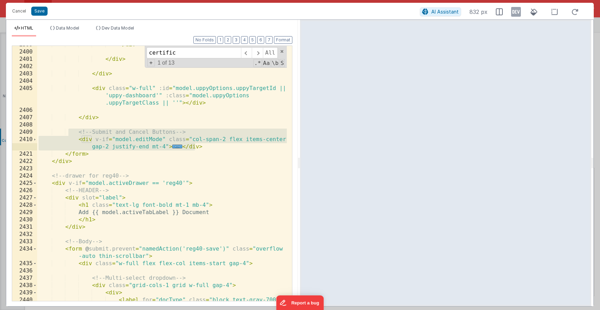
drag, startPoint x: 73, startPoint y: 129, endPoint x: 209, endPoint y: 146, distance: 137.8
click at [209, 146] on div "</ div > </ div > </ div > < div class = "w-full" :id = "model.uppyOptions.uppy…" at bounding box center [162, 179] width 250 height 277
click at [177, 146] on span "..." at bounding box center [177, 146] width 10 height 4
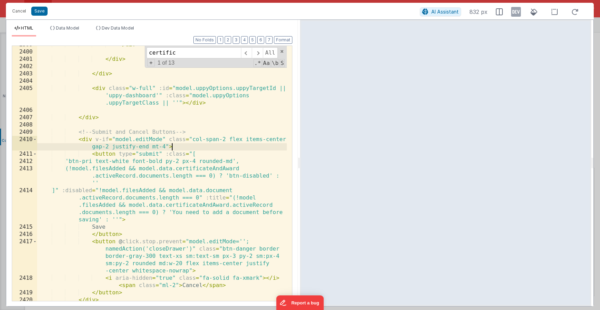
click at [37, 140] on div "2410" at bounding box center [24, 143] width 25 height 15
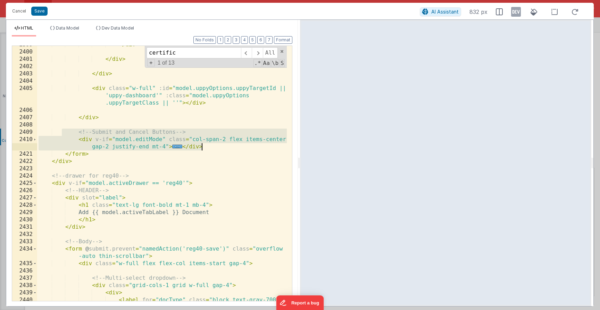
drag, startPoint x: 64, startPoint y: 133, endPoint x: 220, endPoint y: 146, distance: 156.8
click at [220, 146] on div "</ div > </ div > </ div > < div class = "w-full" :id = "model.uppyOptions.uppy…" at bounding box center [162, 179] width 250 height 277
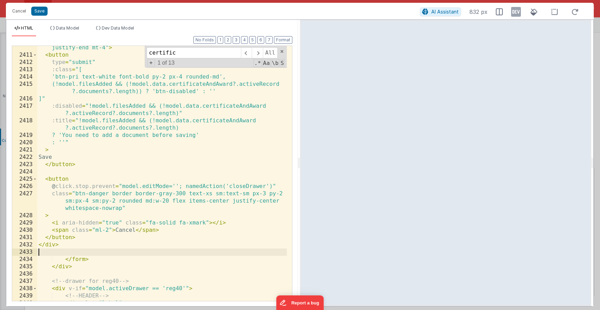
scroll to position [5895, 0]
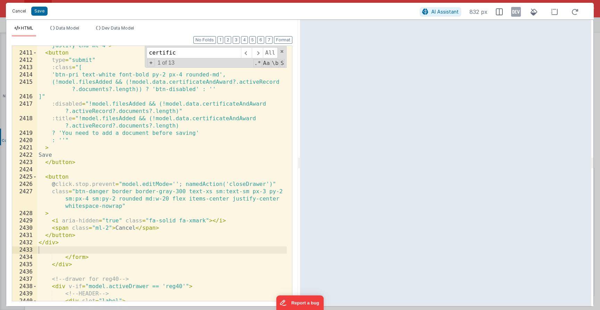
click at [29, 15] on button "Cancel" at bounding box center [19, 11] width 21 height 10
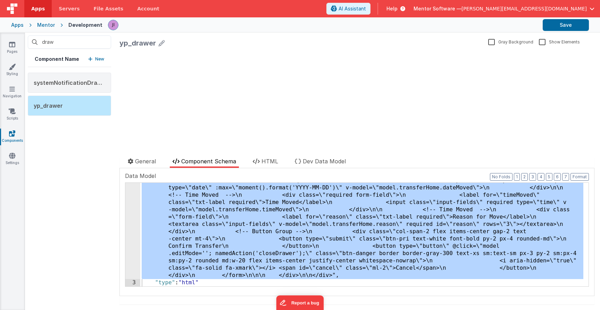
click at [32, 12] on div "Cancel Save AI Assistant 832 px" at bounding box center [300, 4] width 588 height 17
click at [553, 30] on button "Save" at bounding box center [566, 25] width 46 height 12
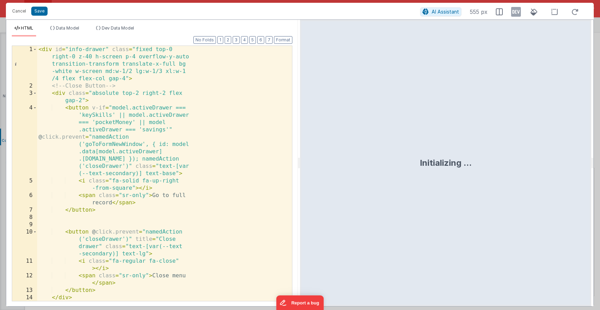
click at [146, 152] on div "< div id = "info-drawer" class = "fixed top-0 right-0 z-40 h-screen p-4 overflo…" at bounding box center [162, 195] width 250 height 299
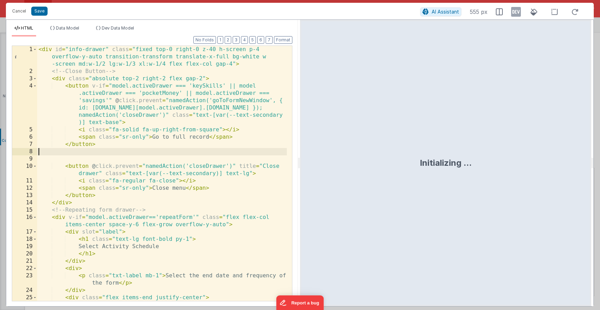
click at [146, 150] on div "< div id = "info-drawer" class = "fixed top-0 right-0 z-40 h-screen p-4 overflo…" at bounding box center [162, 191] width 250 height 291
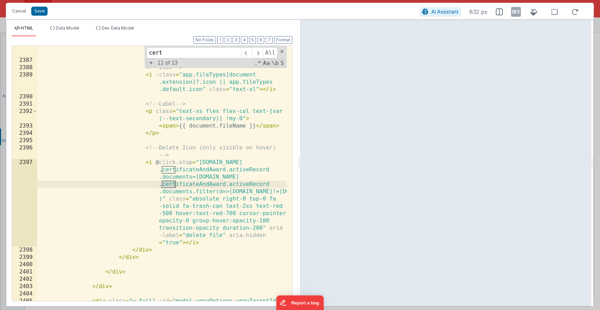
scroll to position [5880, 0]
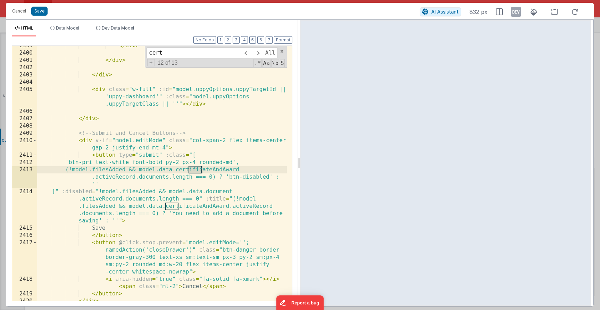
type input "cert"
click at [229, 165] on div "</ div > </ div > </ div > < div class = "w-full" :id = "model.uppyOptions.uppy…" at bounding box center [162, 176] width 250 height 269
click at [229, 166] on div "</ div > </ div > </ div > < div class = "w-full" :id = "model.uppyOptions.uppy…" at bounding box center [162, 176] width 250 height 269
click at [229, 168] on div "</ div > </ div > </ div > < div class = "w-full" :id = "model.uppyOptions.uppy…" at bounding box center [162, 176] width 250 height 269
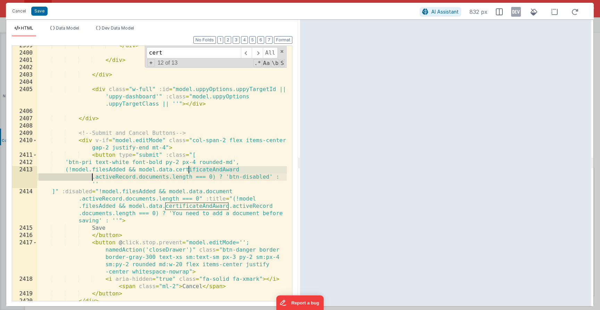
click at [221, 189] on div "</ div > </ div > </ div > < div class = "w-full" :id = "model.uppyOptions.uppy…" at bounding box center [162, 176] width 250 height 269
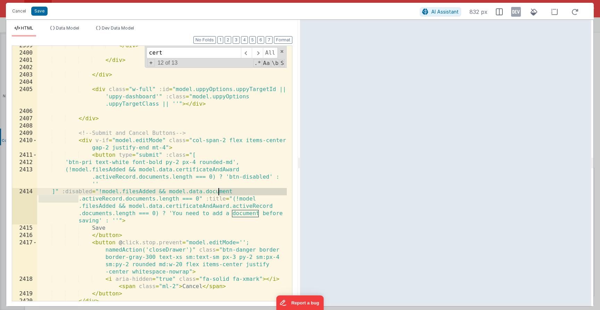
click at [221, 189] on div "</ div > </ div > </ div > < div class = "w-full" :id = "model.uppyOptions.uppy…" at bounding box center [162, 176] width 250 height 269
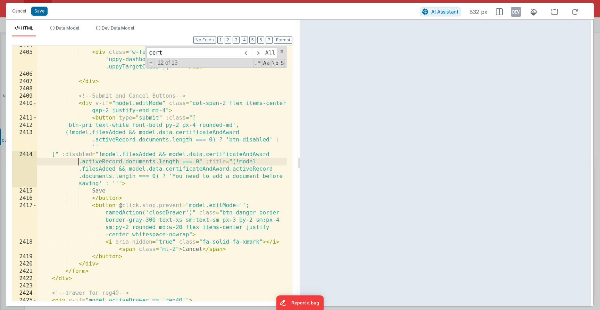
scroll to position [5887, 0]
click at [42, 14] on button "Save" at bounding box center [39, 11] width 16 height 9
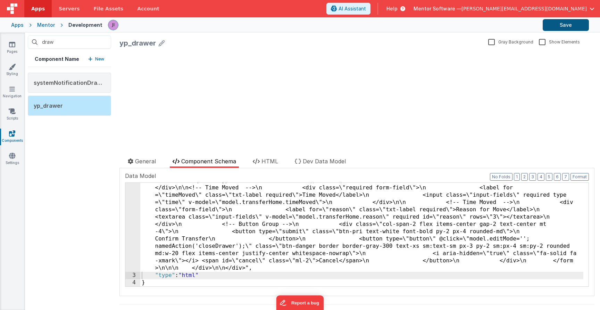
click at [557, 24] on button "Save" at bounding box center [566, 25] width 46 height 12
